Goal: Task Accomplishment & Management: Manage account settings

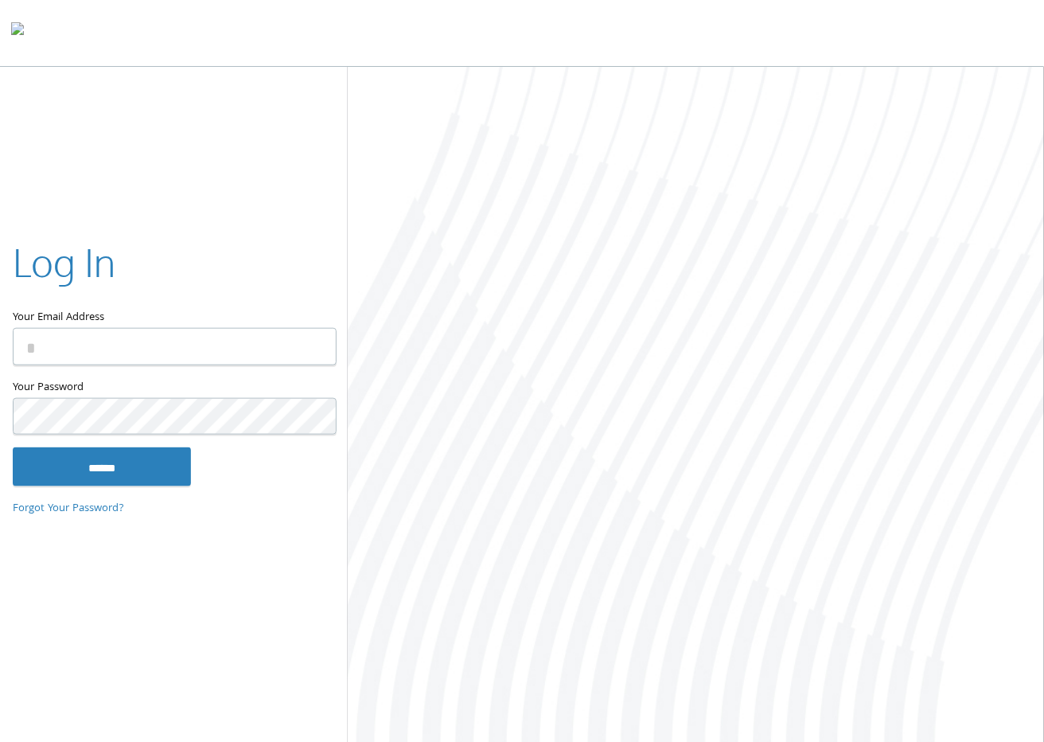
click at [197, 361] on input "Your Email Address" at bounding box center [175, 346] width 324 height 37
type input "**********"
click at [13, 447] on input "******" at bounding box center [102, 466] width 178 height 38
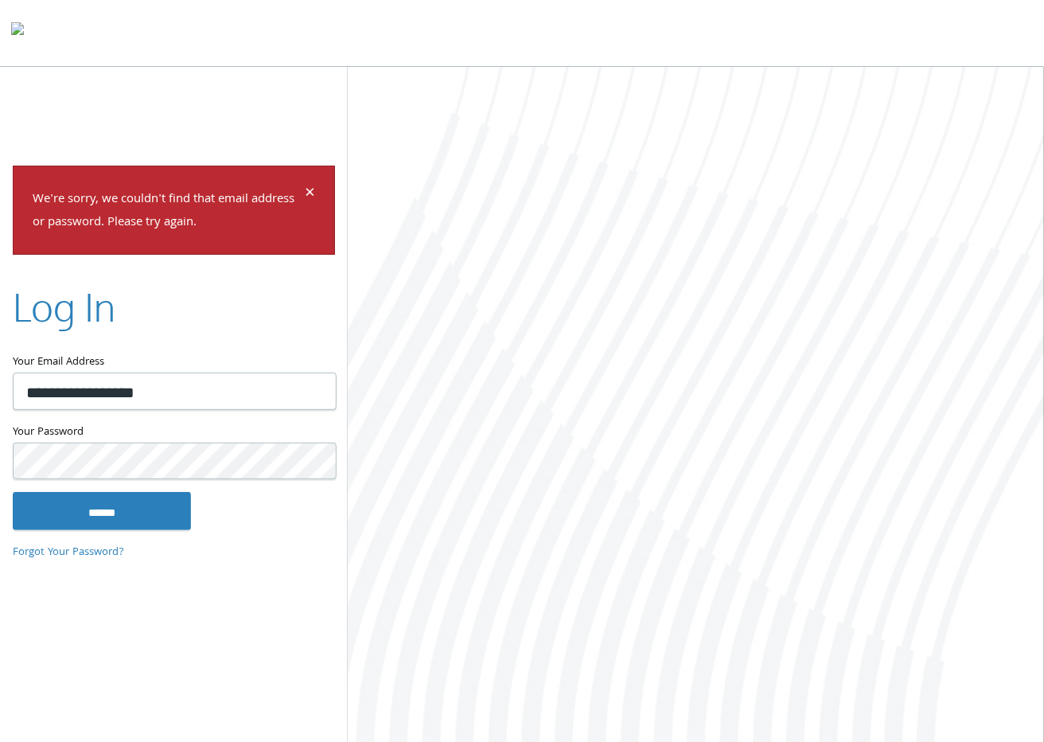
click at [13, 492] on input "******" at bounding box center [102, 511] width 178 height 38
